Goal: Information Seeking & Learning: Check status

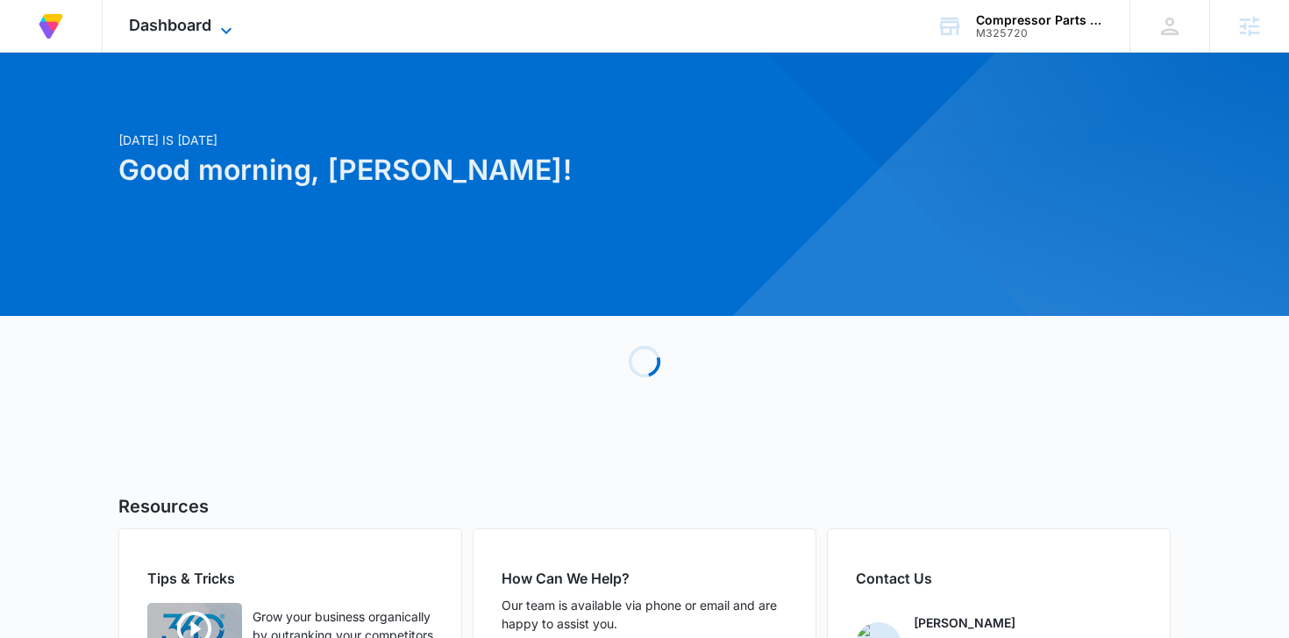
click at [195, 19] on span "Dashboard" at bounding box center [170, 25] width 82 height 18
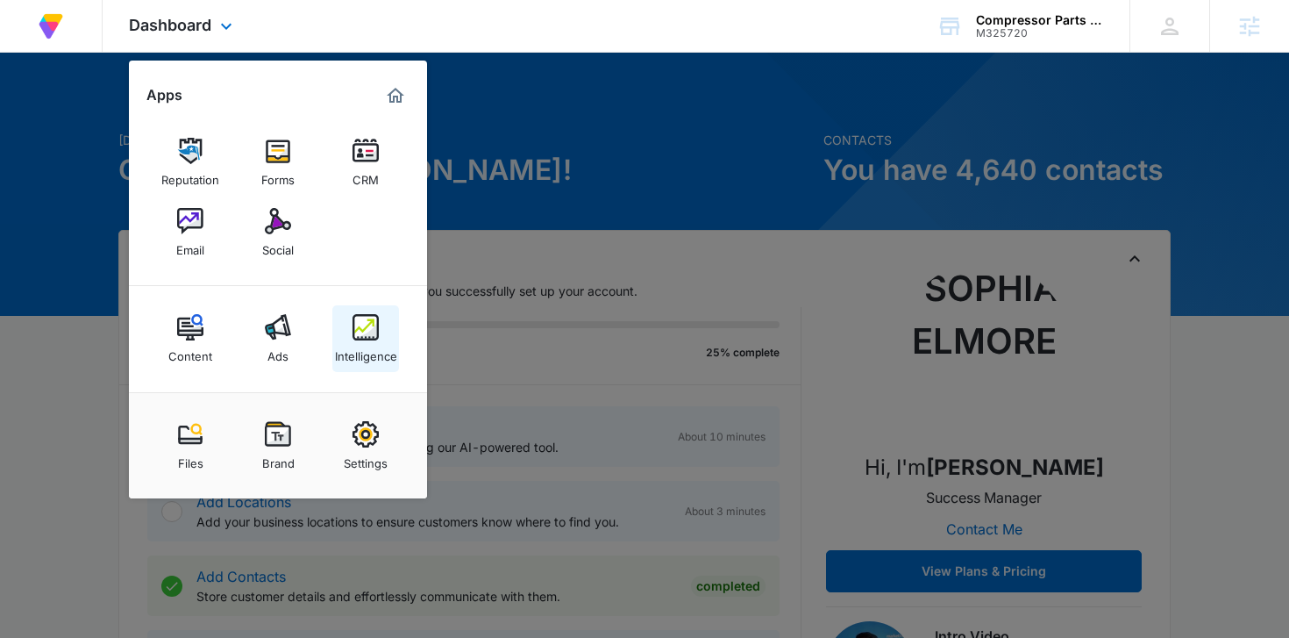
click at [379, 350] on div "Intelligence" at bounding box center [366, 351] width 62 height 23
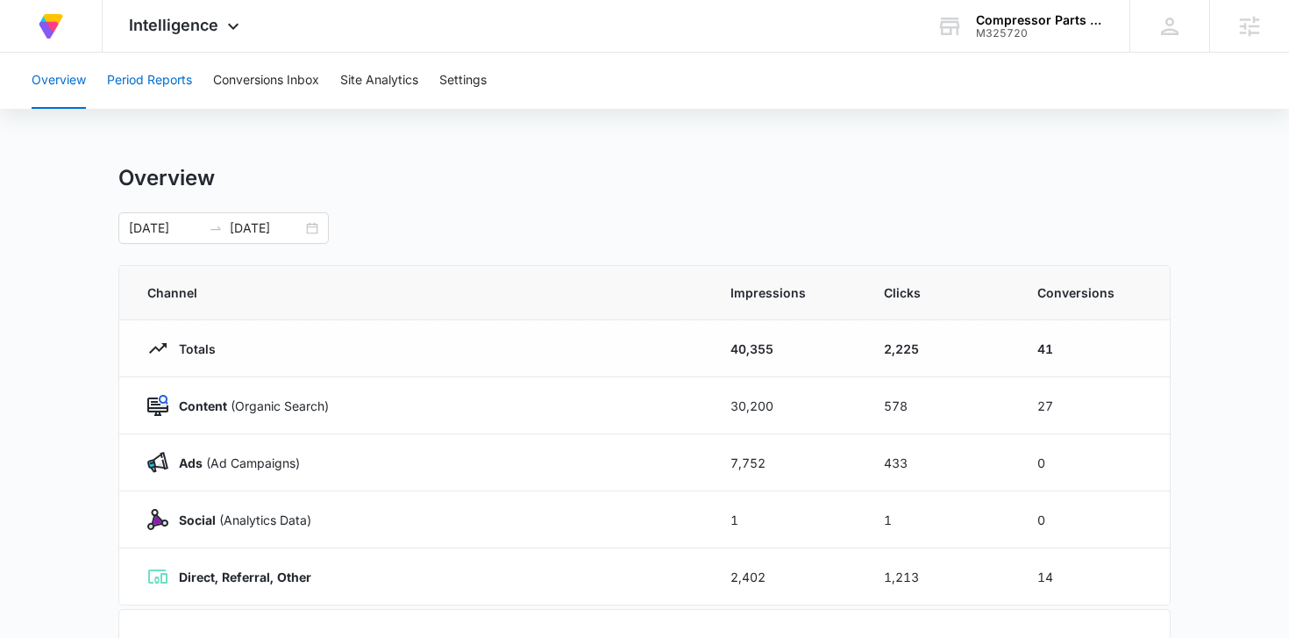
click at [161, 84] on button "Period Reports" at bounding box center [149, 81] width 85 height 56
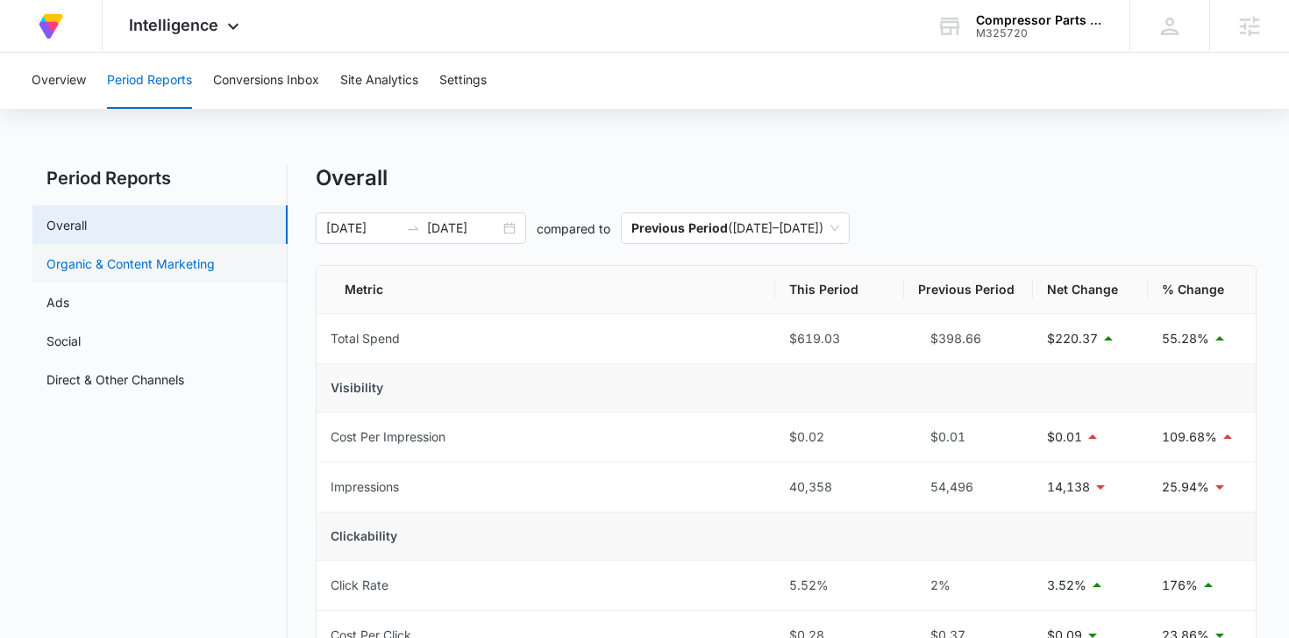
click at [139, 261] on link "Organic & Content Marketing" at bounding box center [130, 263] width 168 height 18
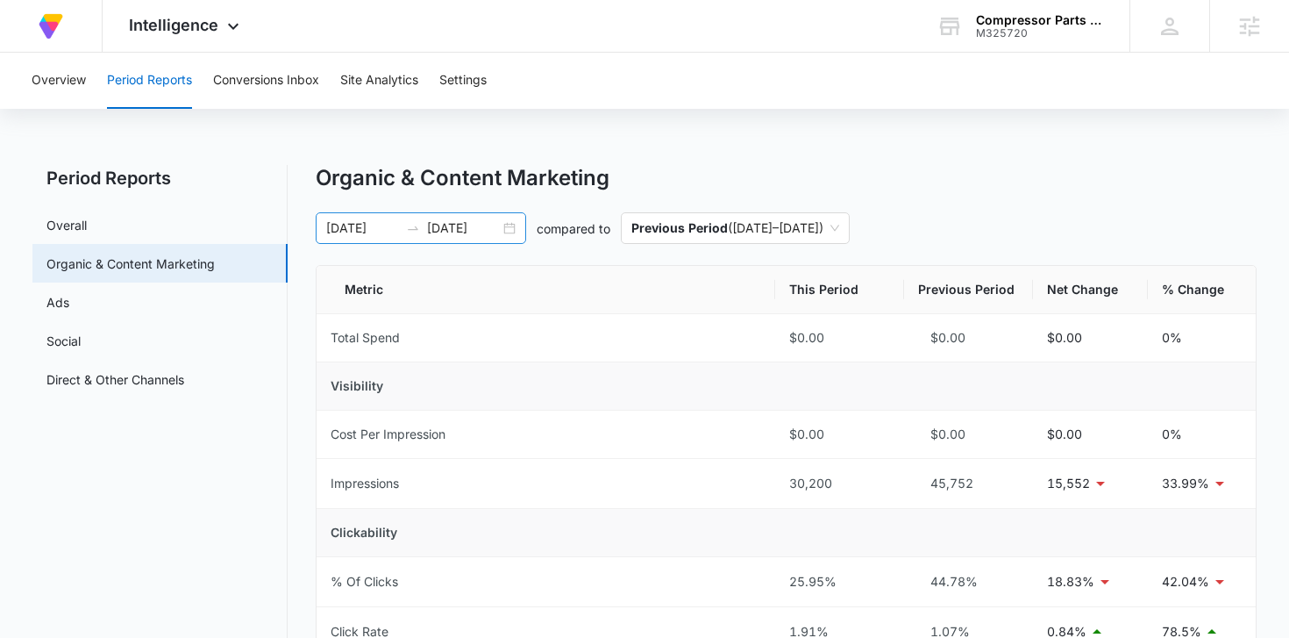
click at [511, 229] on div "[DATE] [DATE]" at bounding box center [421, 228] width 211 height 32
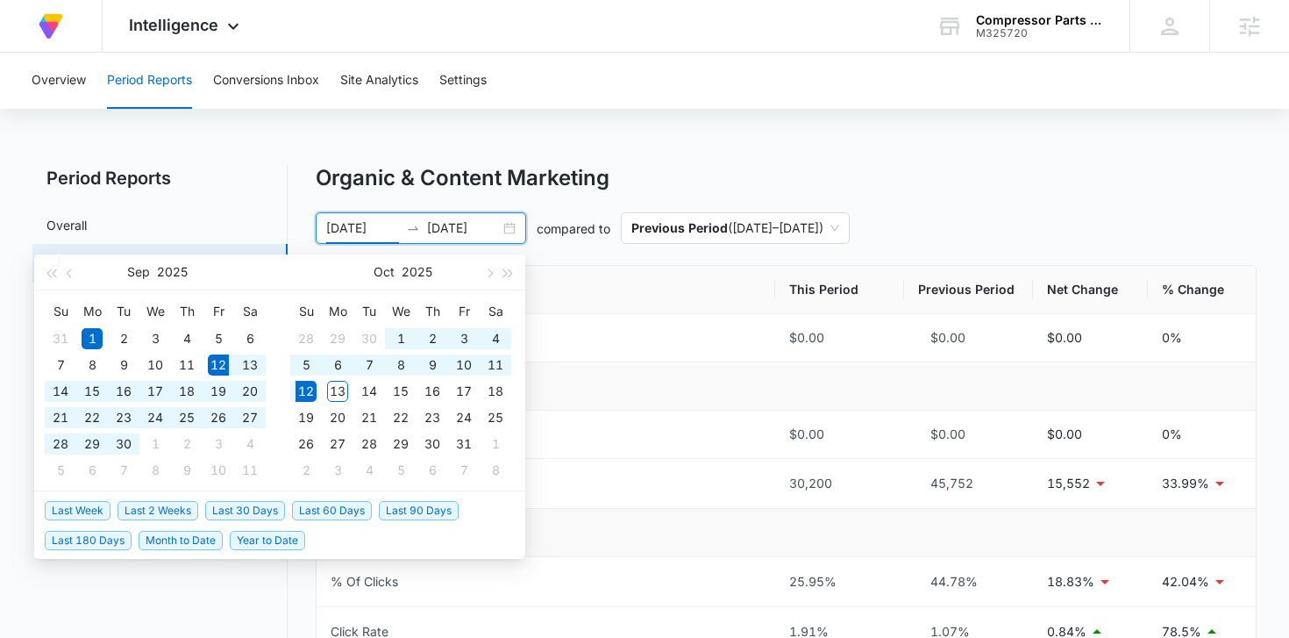
click at [245, 504] on span "Last 30 Days" at bounding box center [245, 510] width 80 height 19
type input "[DATE]"
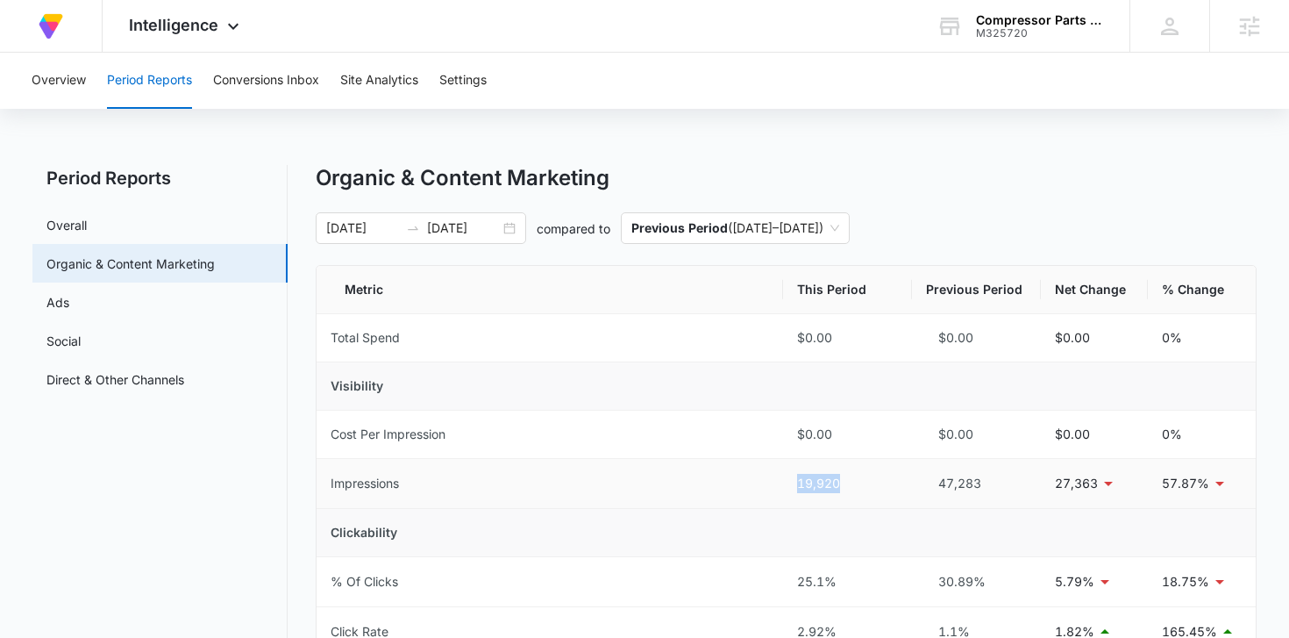
drag, startPoint x: 887, startPoint y: 483, endPoint x: 768, endPoint y: 484, distance: 119.3
click at [768, 484] on tr "Impressions 19,920 47,283 27,363 57.87%" at bounding box center [787, 484] width 940 height 50
copy tr "19,920"
click at [511, 232] on div "[DATE] [DATE]" at bounding box center [421, 228] width 211 height 32
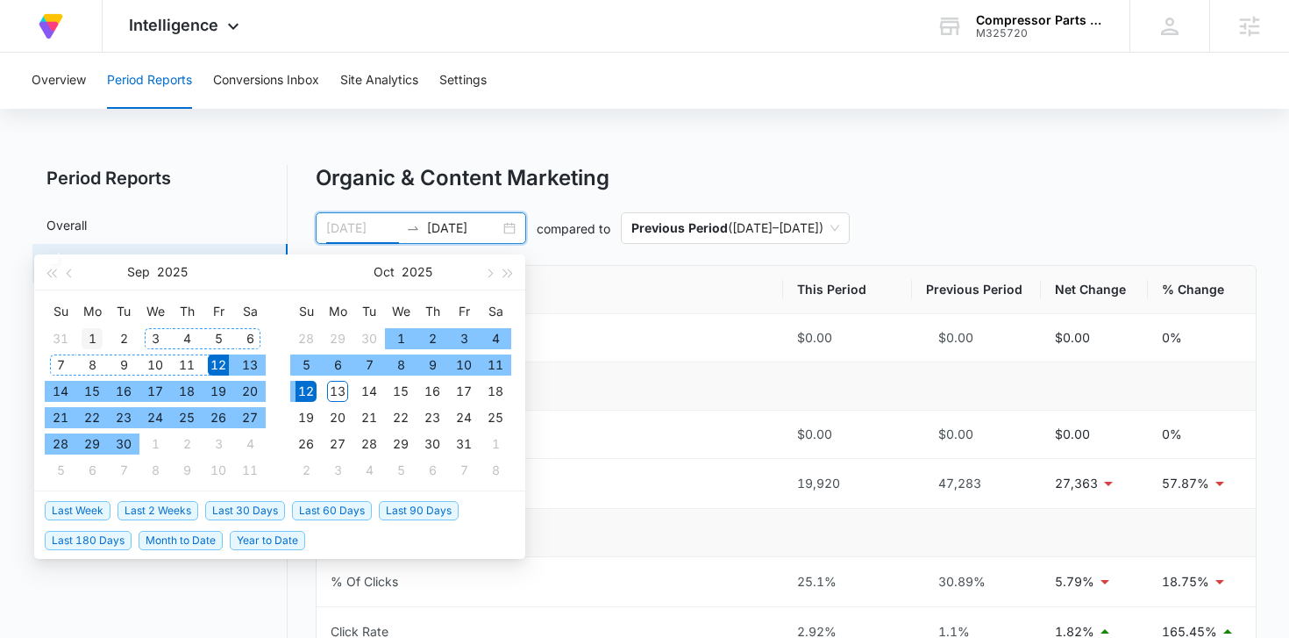
type input "[DATE]"
click at [96, 341] on div "1" at bounding box center [92, 338] width 21 height 21
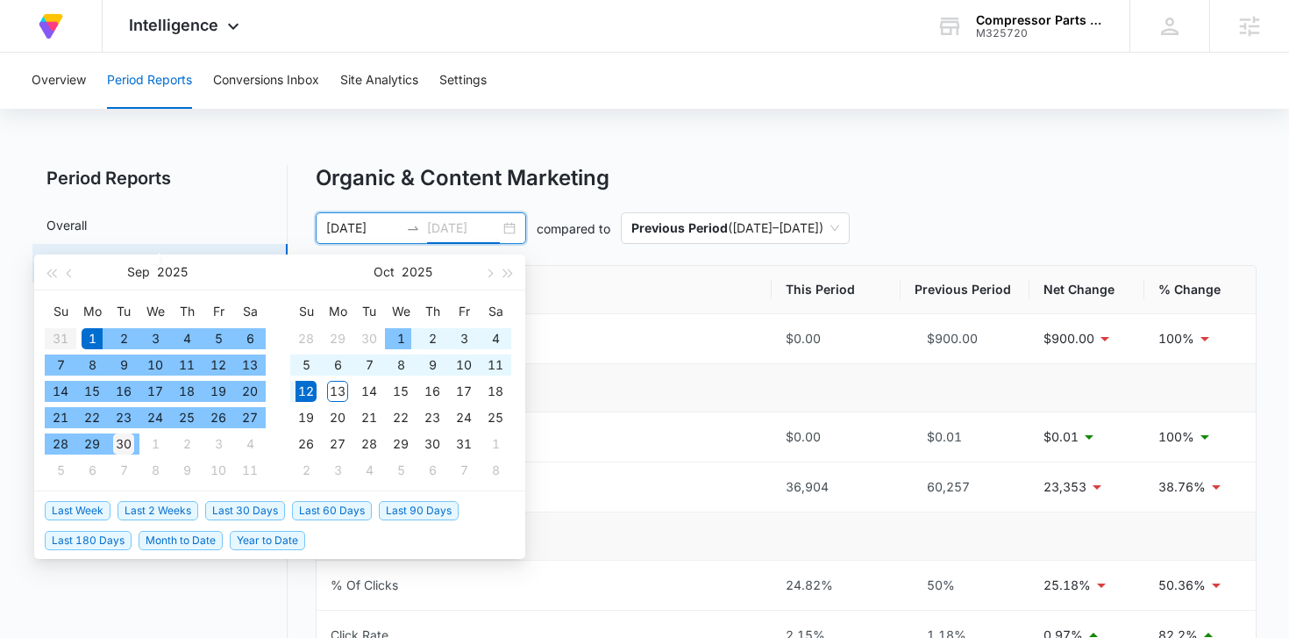
type input "[DATE]"
click at [121, 443] on div "30" at bounding box center [123, 443] width 21 height 21
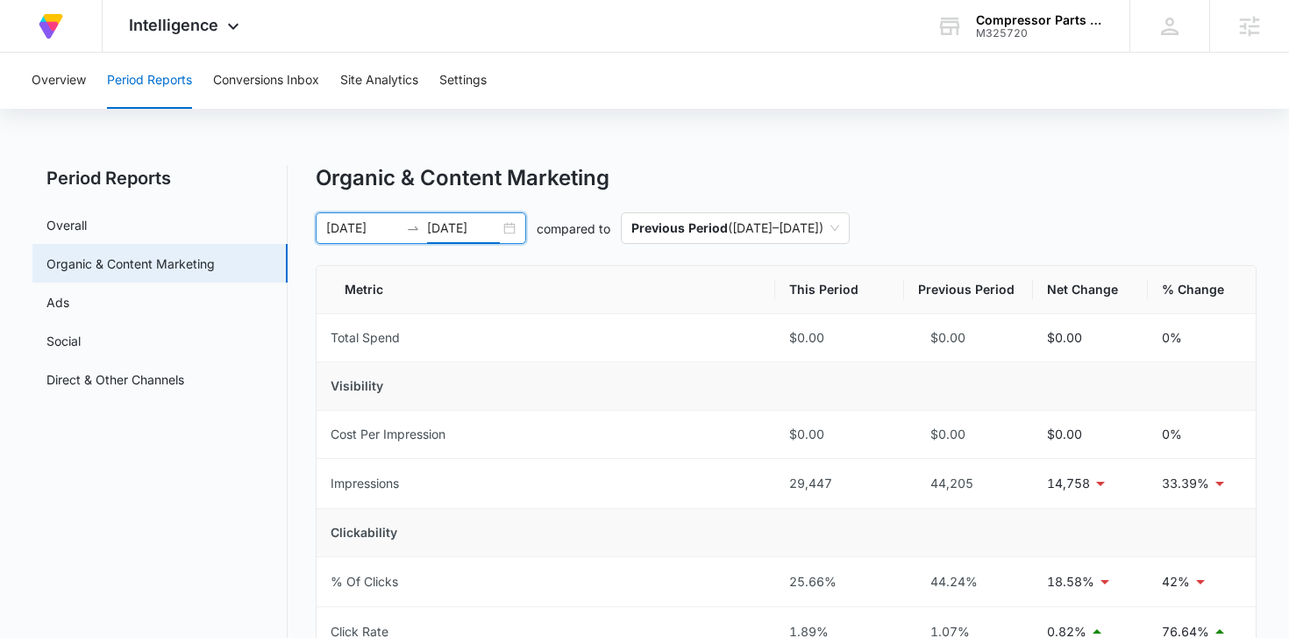
click at [516, 230] on div "[DATE] [DATE]" at bounding box center [421, 228] width 211 height 32
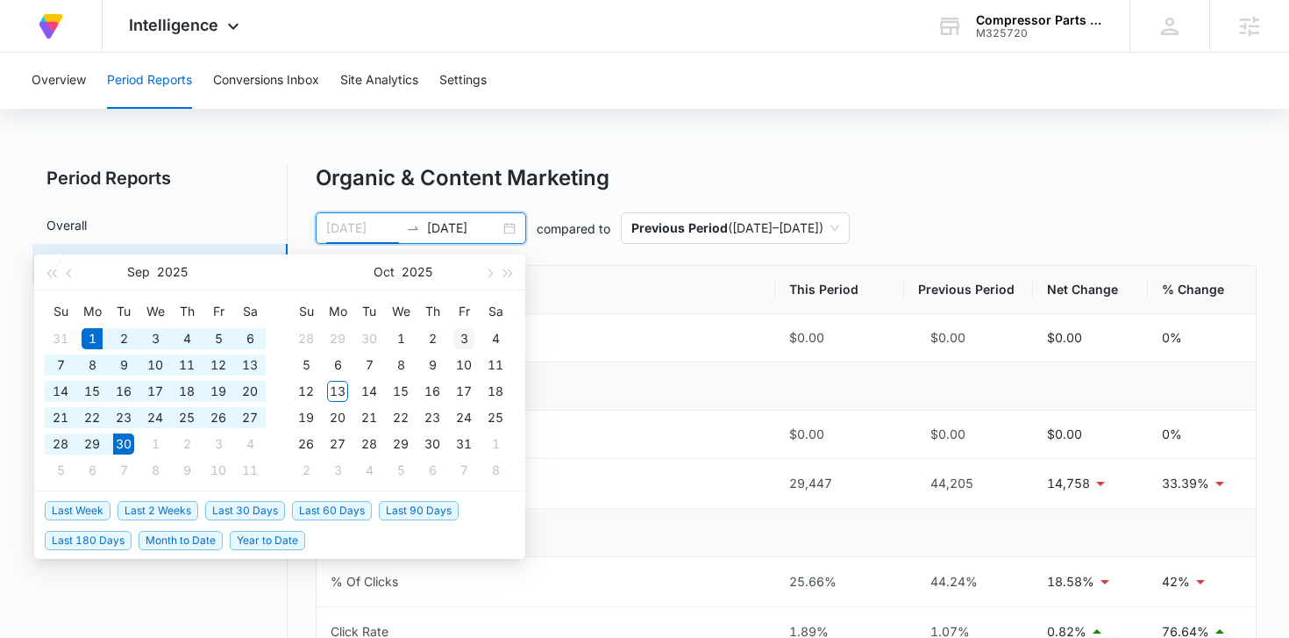
type input "[DATE]"
click at [467, 339] on div "3" at bounding box center [464, 338] width 21 height 21
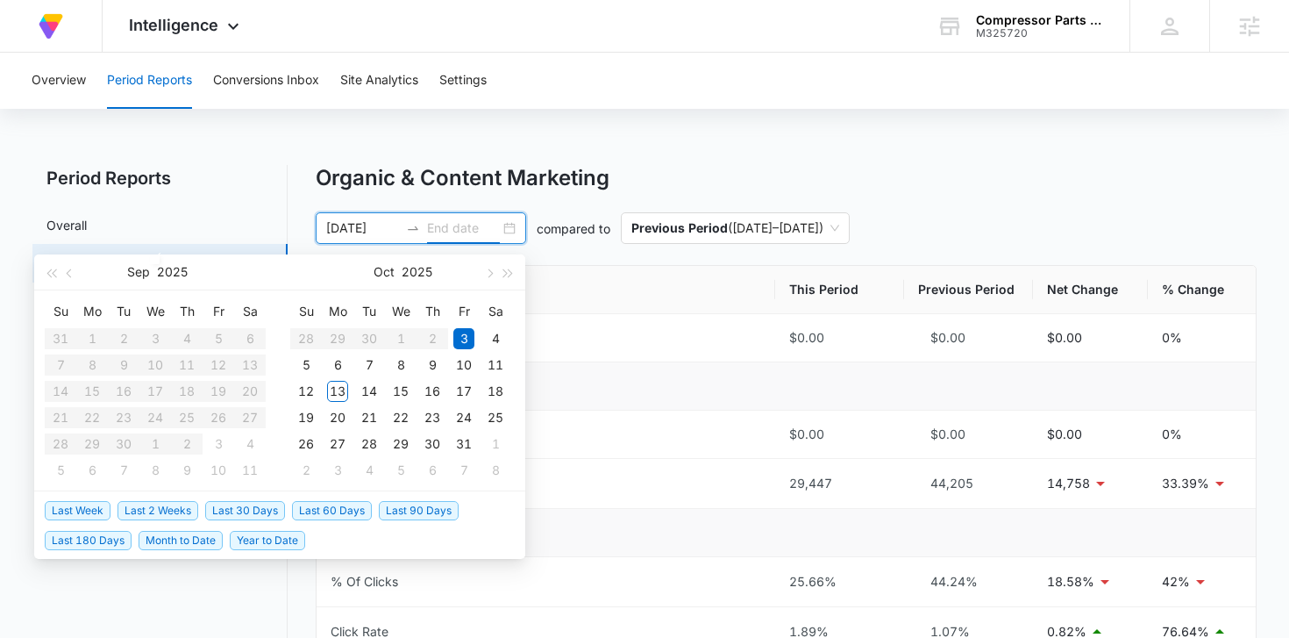
click at [342, 232] on input "[DATE]" at bounding box center [362, 227] width 73 height 19
type input "[DATE]"
click at [87, 341] on div "1" at bounding box center [92, 338] width 21 height 21
type input "[DATE]"
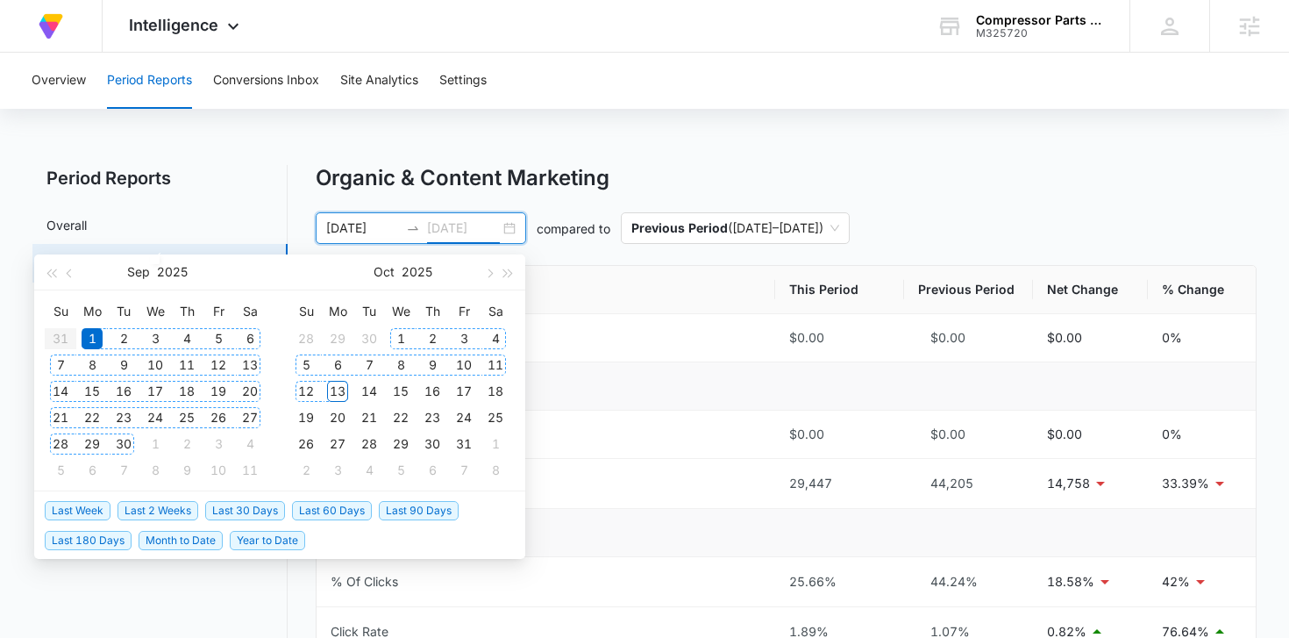
click at [332, 389] on div "13" at bounding box center [337, 391] width 21 height 21
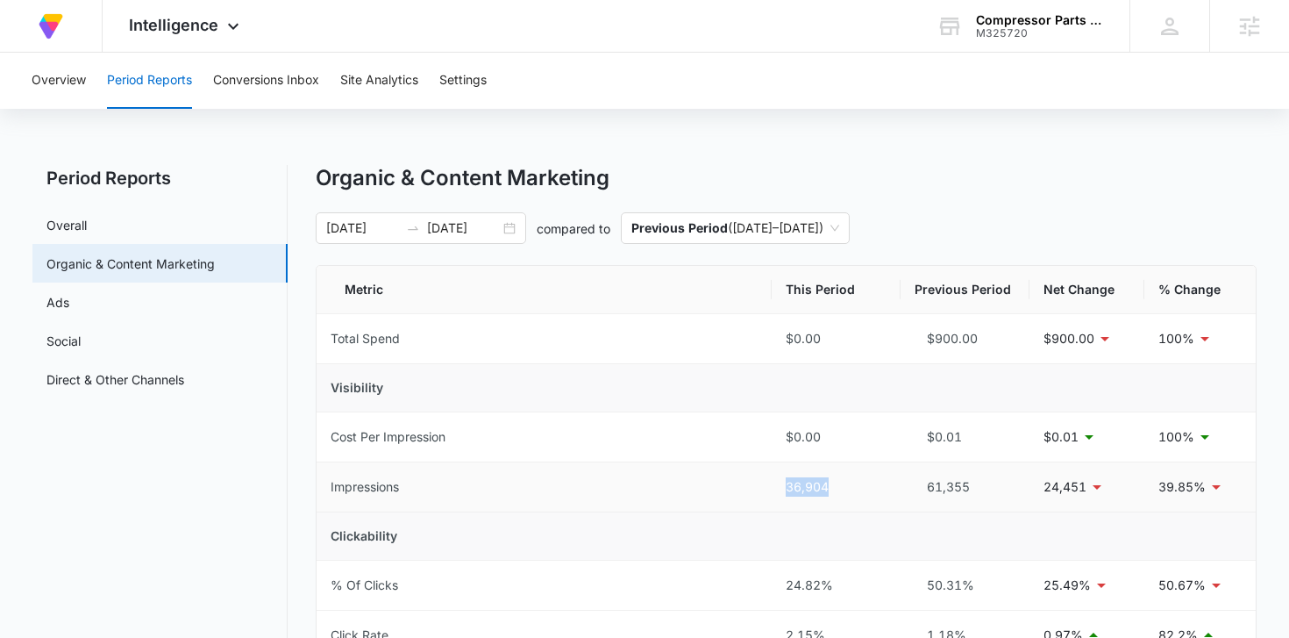
drag, startPoint x: 830, startPoint y: 488, endPoint x: 778, endPoint y: 484, distance: 51.9
click at [779, 485] on td "36,904" at bounding box center [836, 487] width 129 height 50
copy div "36,904"
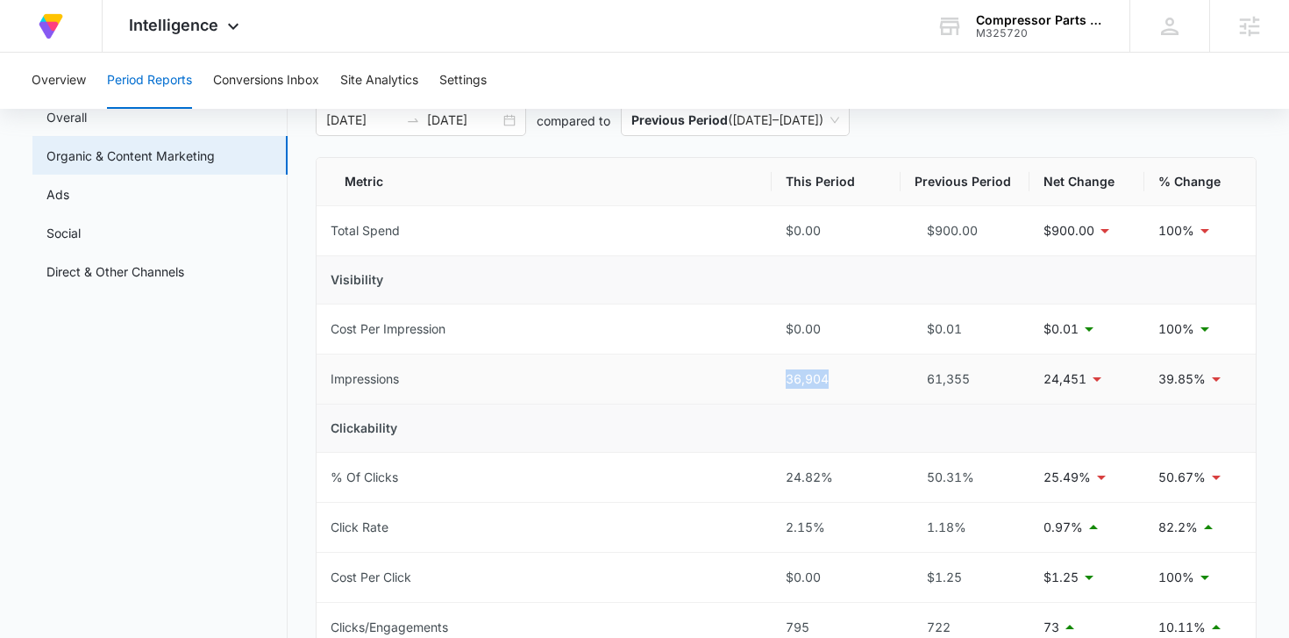
scroll to position [230, 0]
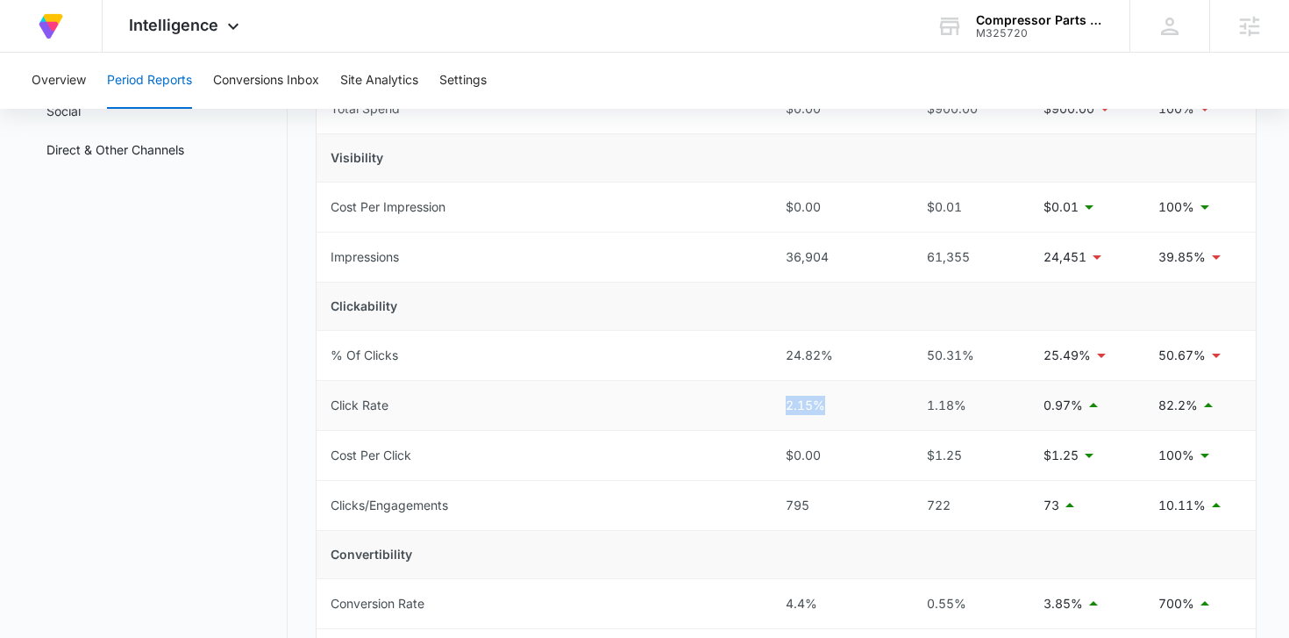
drag, startPoint x: 834, startPoint y: 397, endPoint x: 764, endPoint y: 399, distance: 70.2
click at [764, 399] on tr "Click Rate 2.15% 1.18% 0.97% 82.2%" at bounding box center [787, 406] width 940 height 50
copy tr "2.15%"
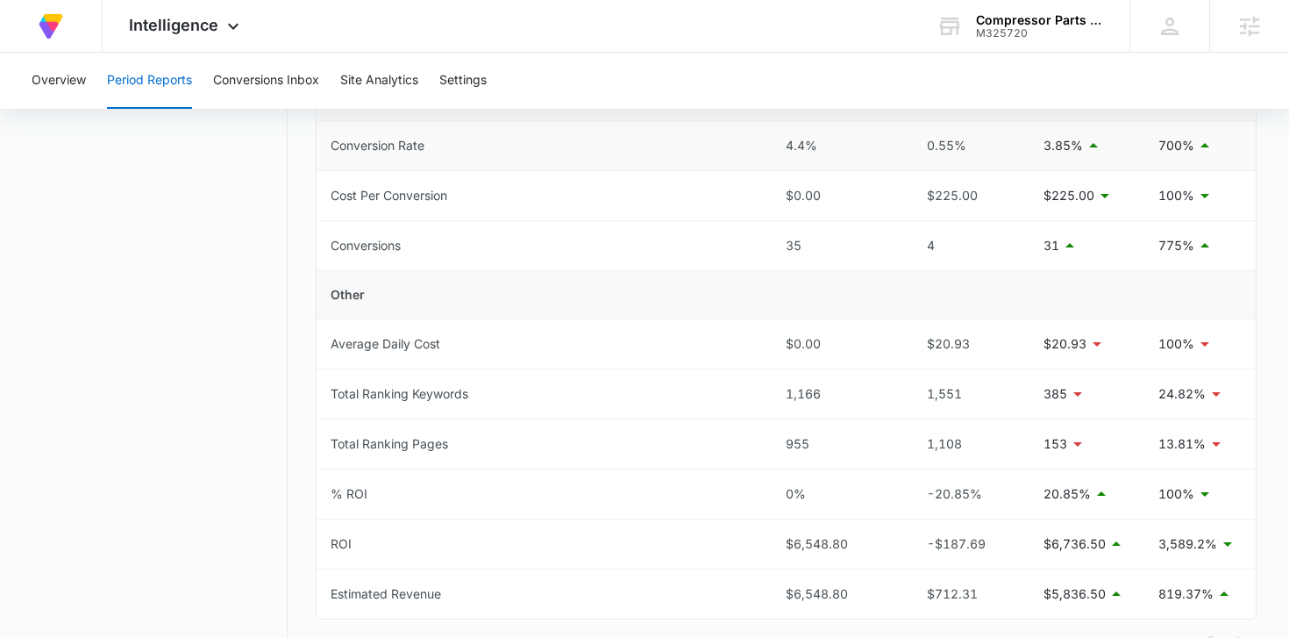
scroll to position [697, 0]
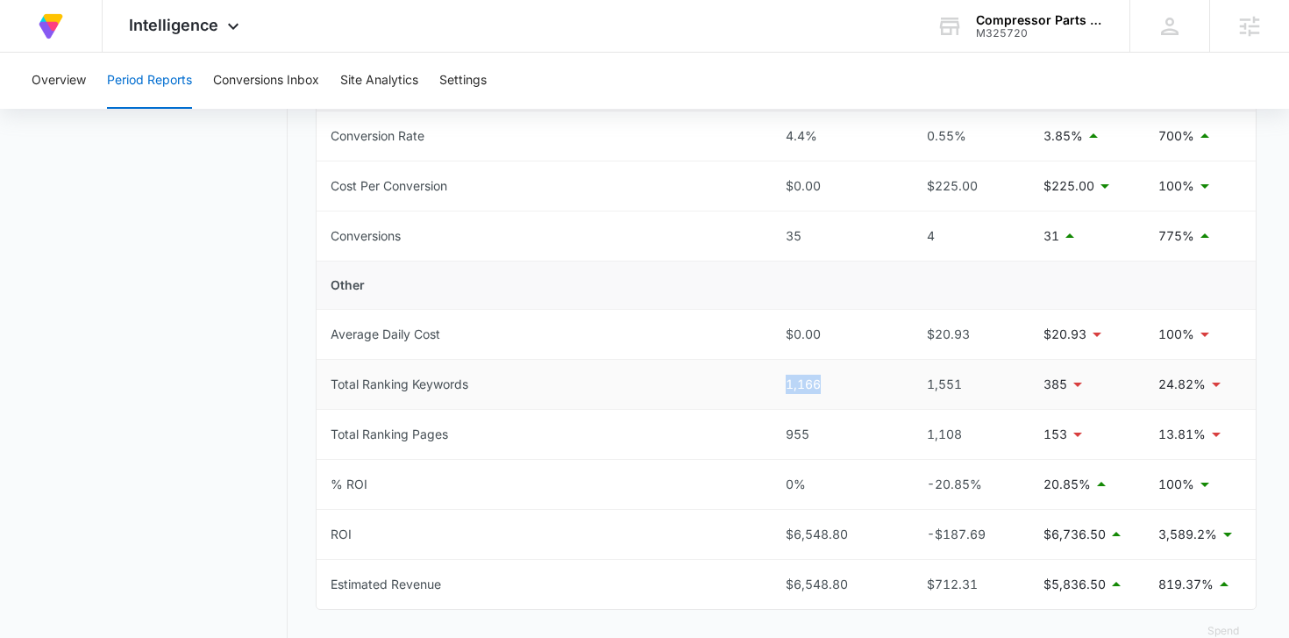
drag, startPoint x: 835, startPoint y: 379, endPoint x: 762, endPoint y: 377, distance: 72.8
click at [762, 378] on tr "Total Ranking Keywords 1,166 1,551 385 24.82%" at bounding box center [787, 385] width 940 height 50
copy tr "1,166"
click at [219, 21] on div "Intelligence Apps Reputation Forms CRM Email Social Content Ads Intelligence Fi…" at bounding box center [187, 26] width 168 height 52
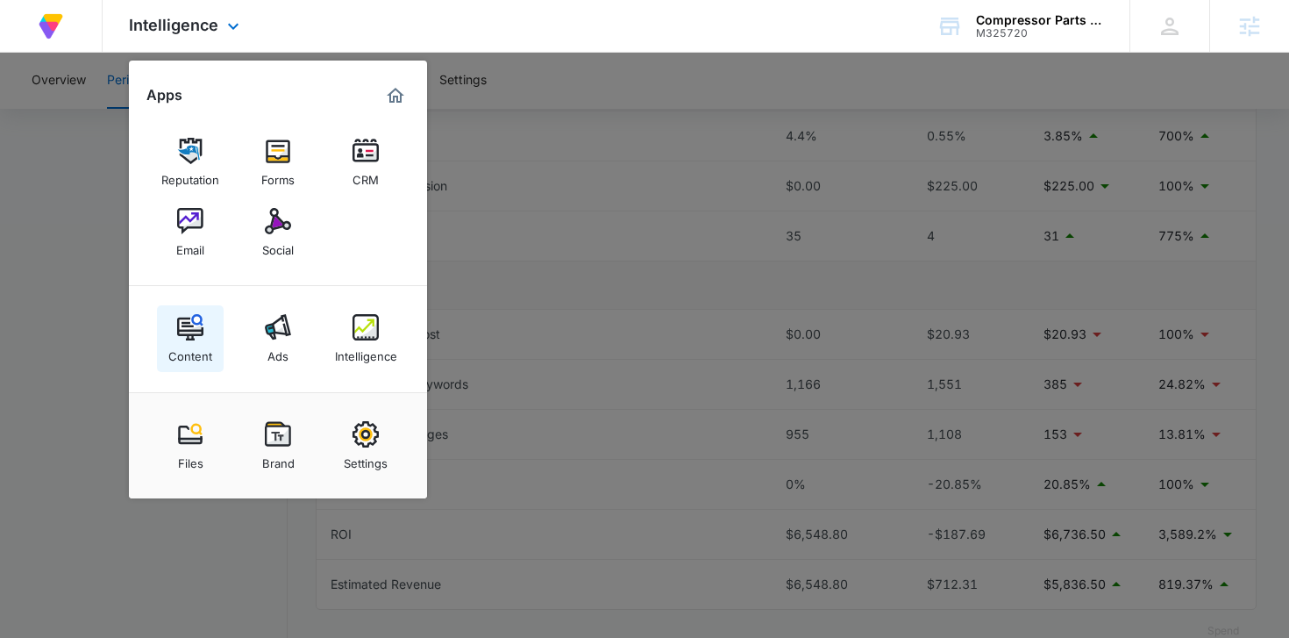
click at [181, 354] on div "Content" at bounding box center [190, 351] width 44 height 23
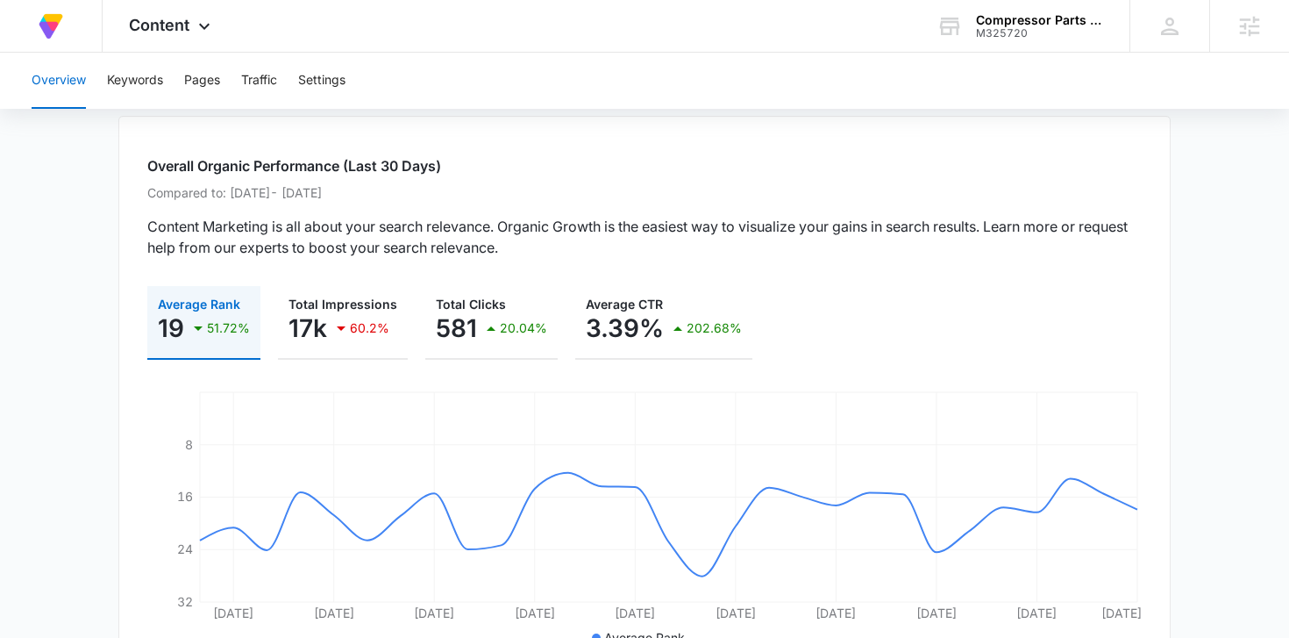
scroll to position [102, 0]
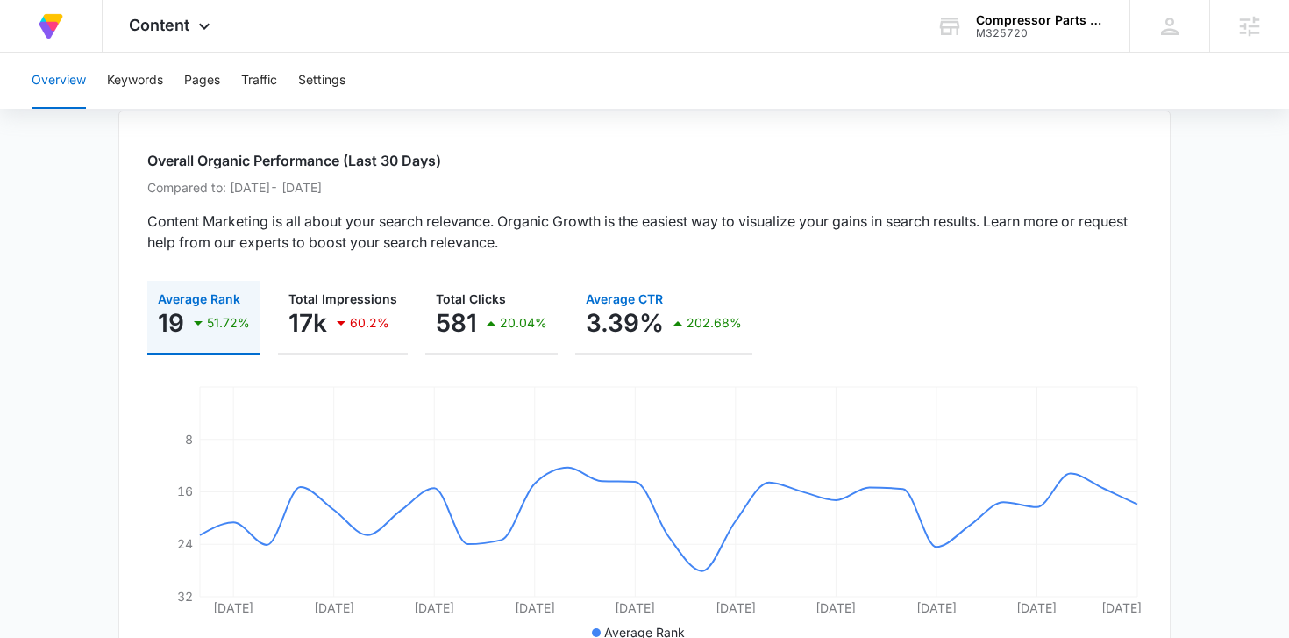
drag, startPoint x: 659, startPoint y: 328, endPoint x: 582, endPoint y: 325, distance: 76.4
click at [586, 325] on div "3.39% 202.68%" at bounding box center [664, 322] width 156 height 35
